Goal: Information Seeking & Learning: Learn about a topic

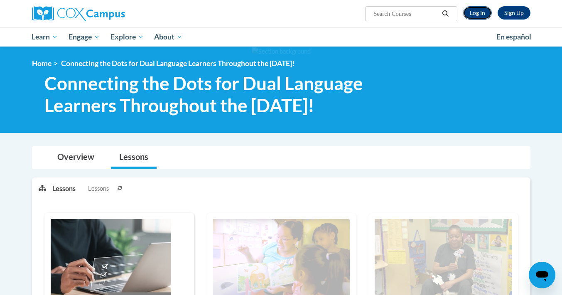
click at [479, 13] on link "Log In" at bounding box center [477, 12] width 29 height 13
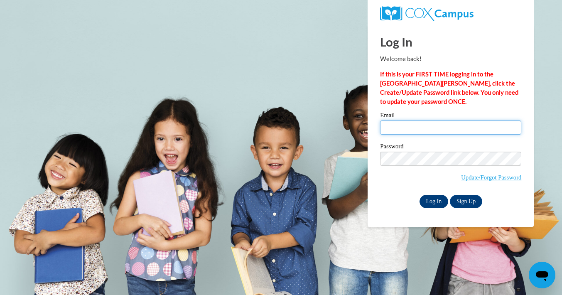
type input "[EMAIL_ADDRESS][DOMAIN_NAME]"
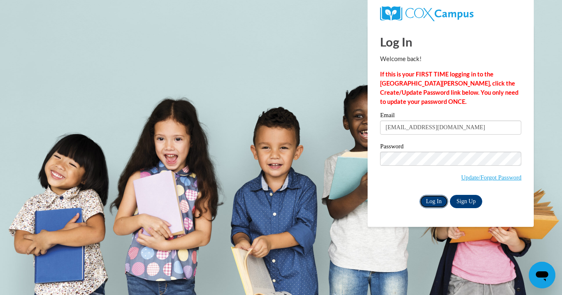
click at [433, 200] on input "Log In" at bounding box center [433, 201] width 29 height 13
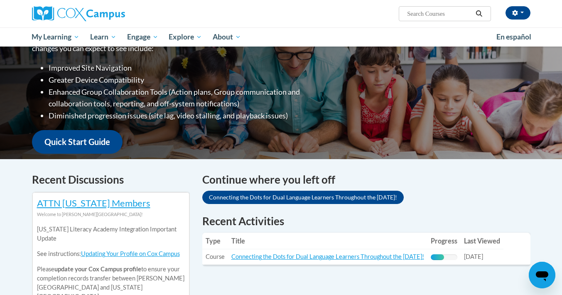
scroll to position [194, 0]
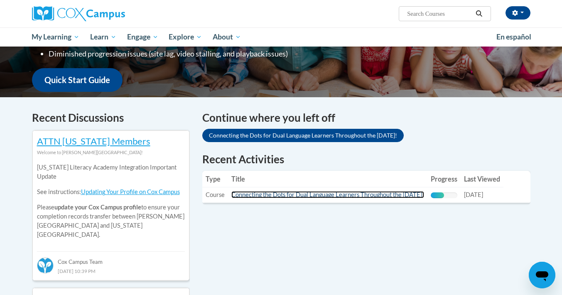
click at [281, 191] on link "Connecting the Dots for Dual Language Learners Throughout the [DATE]!" at bounding box center [327, 194] width 193 height 7
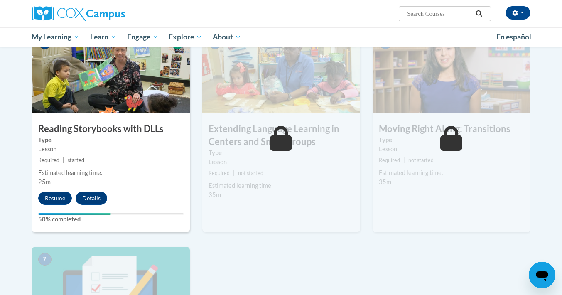
scroll to position [408, 0]
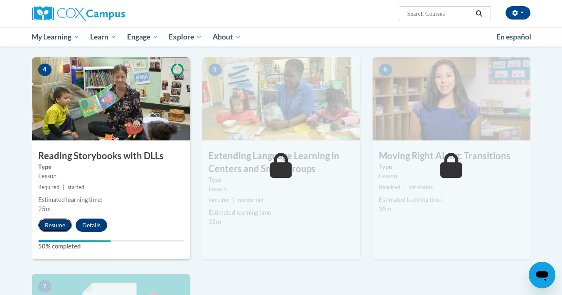
click at [51, 227] on button "Resume" at bounding box center [55, 224] width 34 height 13
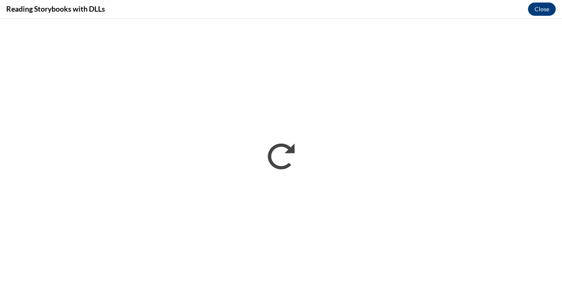
scroll to position [0, 0]
